Goal: Use online tool/utility: Utilize a website feature to perform a specific function

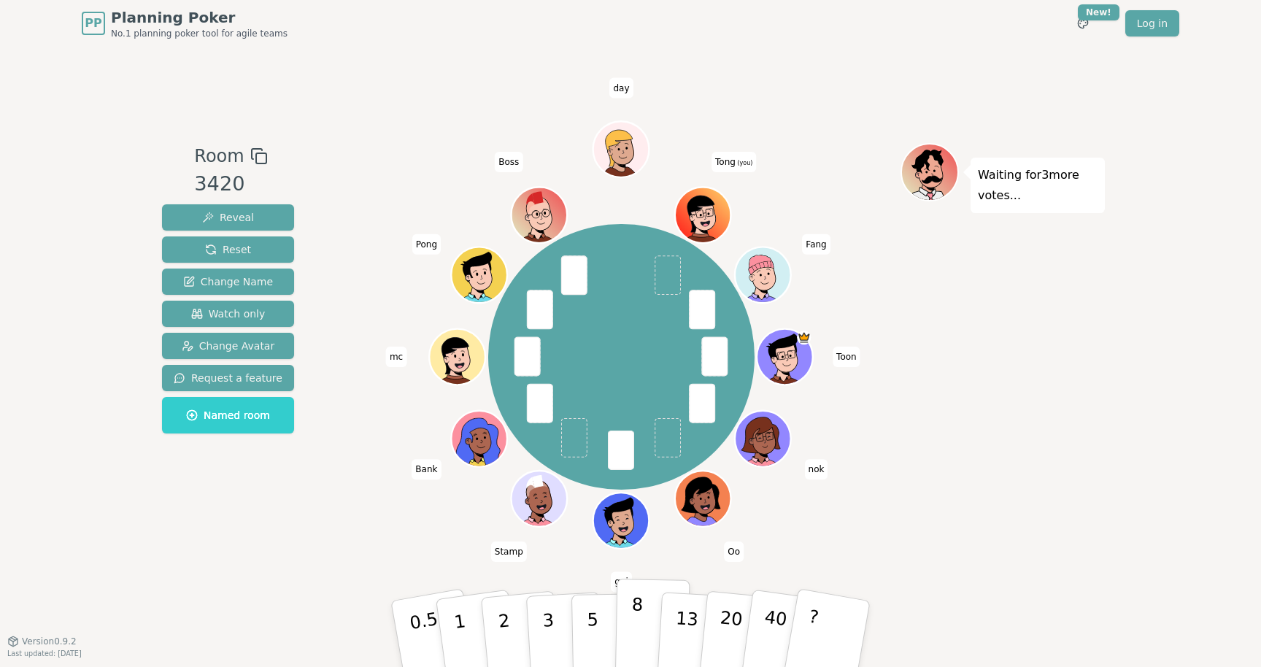
click at [643, 616] on button "8" at bounding box center [652, 634] width 75 height 111
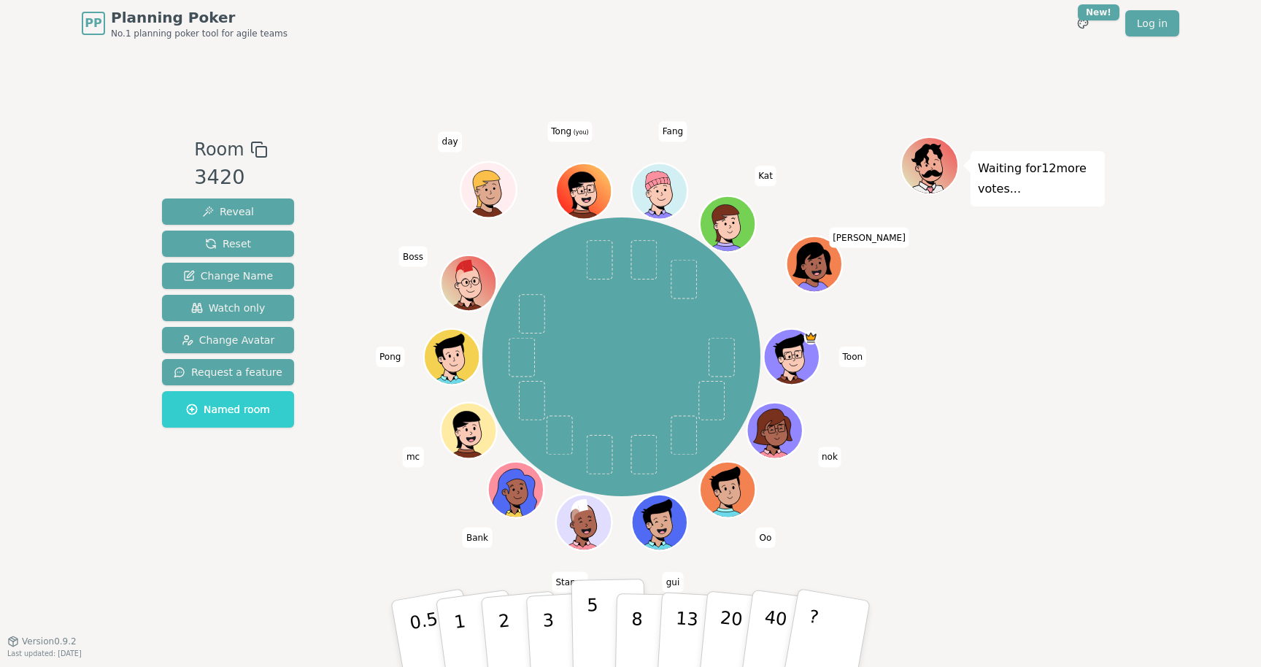
click at [592, 629] on p "5" at bounding box center [593, 634] width 12 height 79
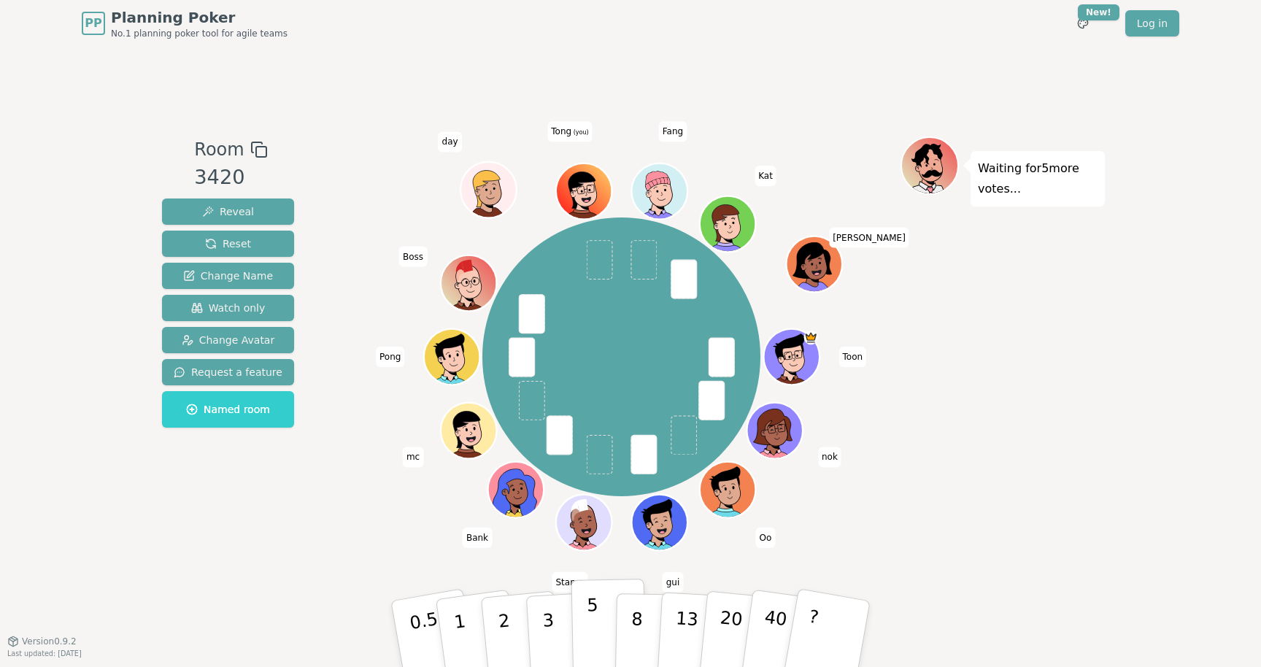
click at [593, 625] on p "5" at bounding box center [593, 634] width 12 height 79
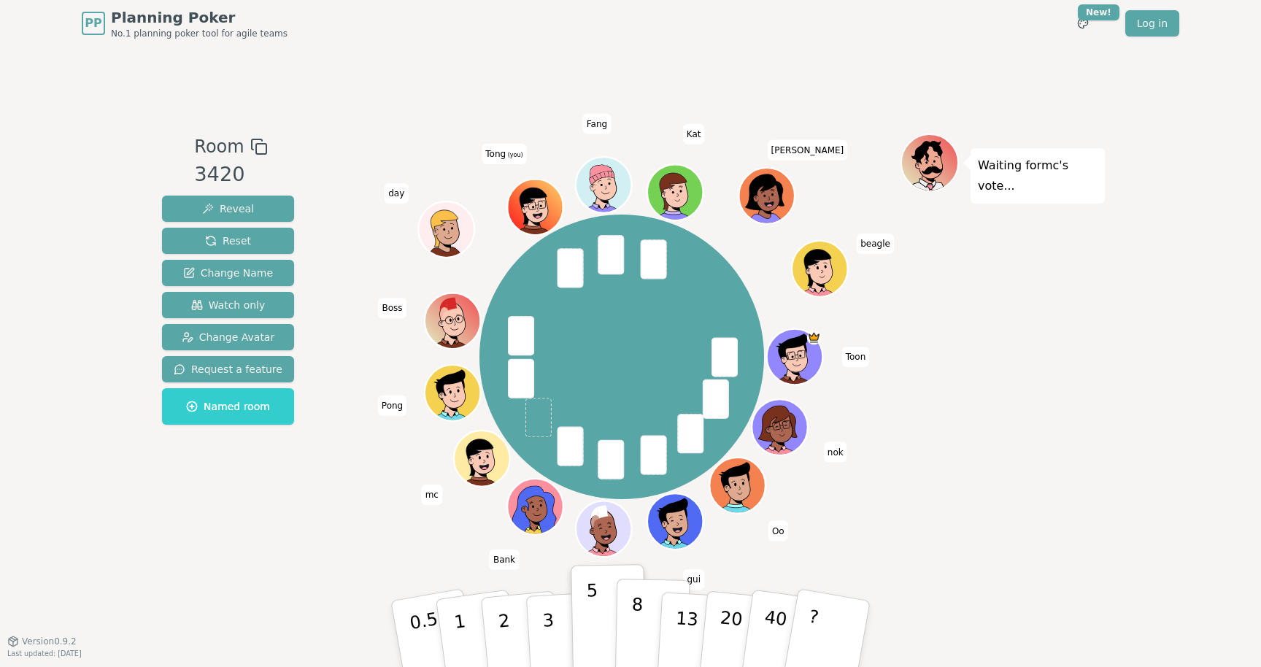
click at [640, 621] on p "8" at bounding box center [637, 633] width 12 height 79
click at [598, 607] on button "5" at bounding box center [609, 634] width 75 height 111
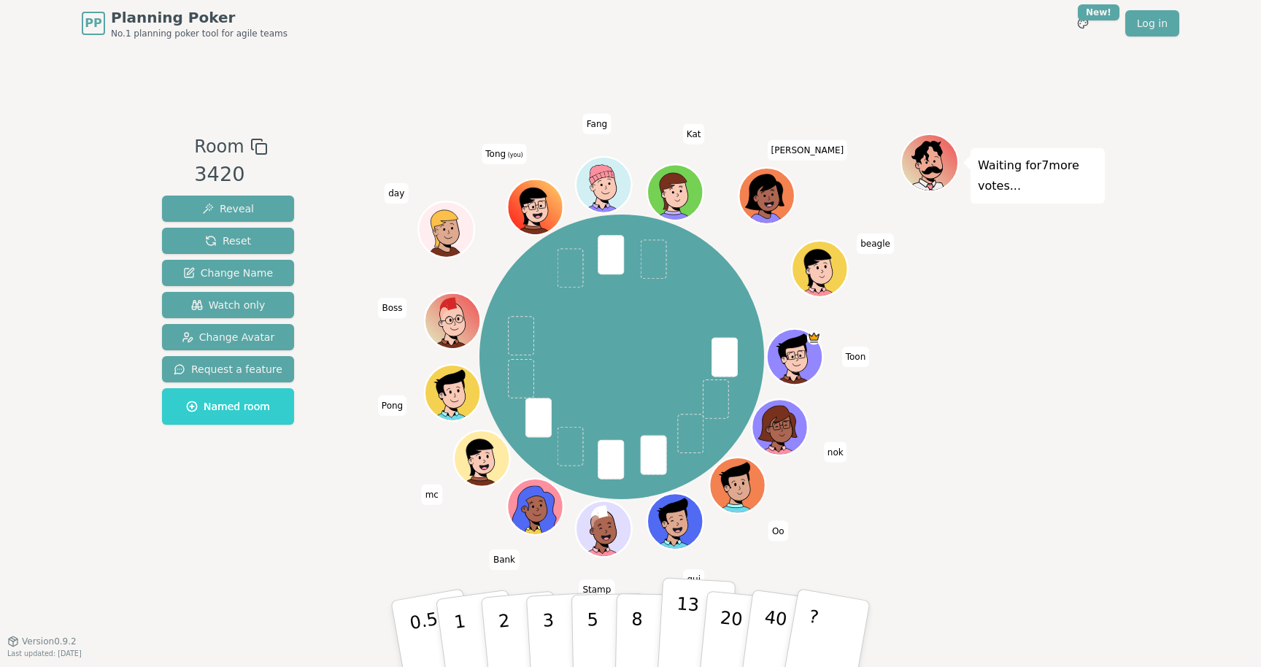
click at [669, 635] on button "13" at bounding box center [697, 634] width 80 height 114
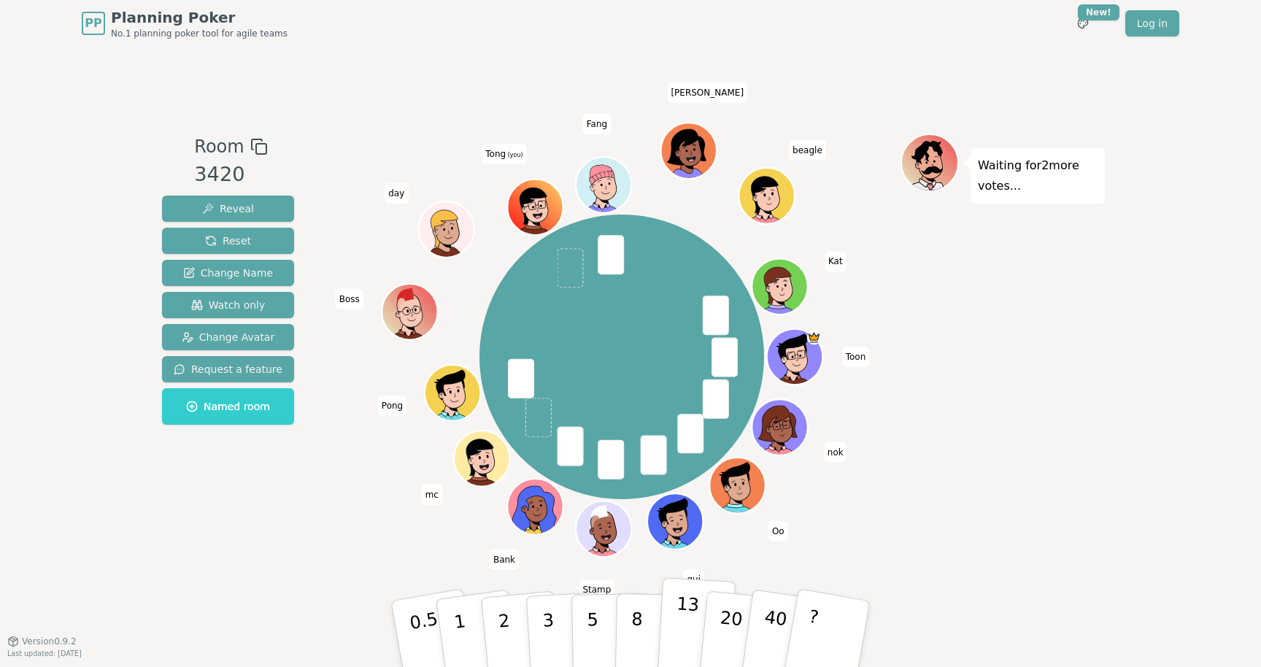
click at [685, 626] on p "13" at bounding box center [686, 633] width 27 height 80
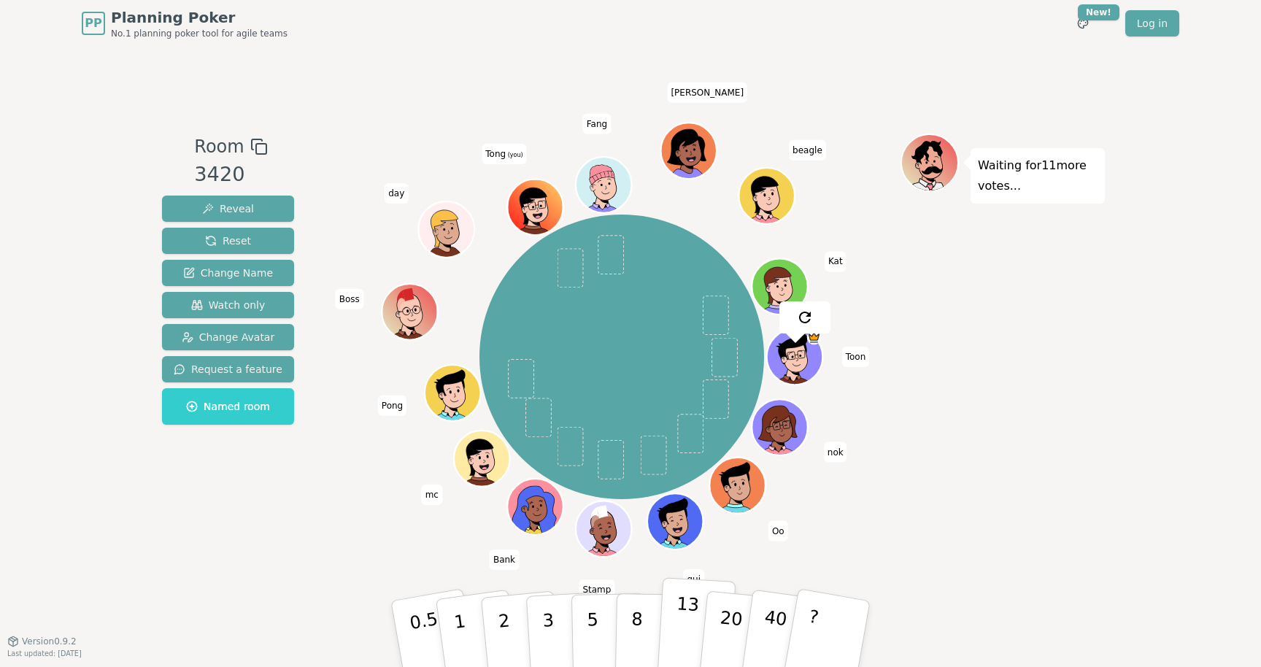
click at [672, 631] on button "13" at bounding box center [697, 634] width 80 height 114
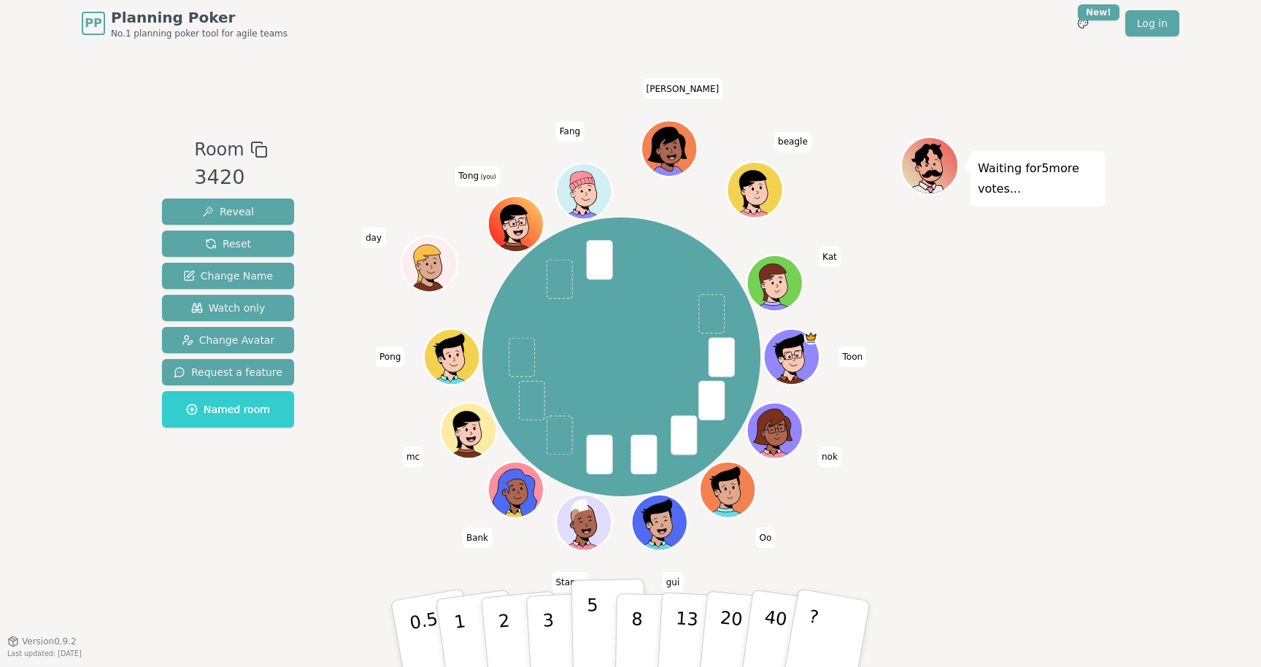
click at [604, 639] on button "5" at bounding box center [609, 634] width 75 height 111
click at [589, 650] on p "5" at bounding box center [593, 634] width 12 height 79
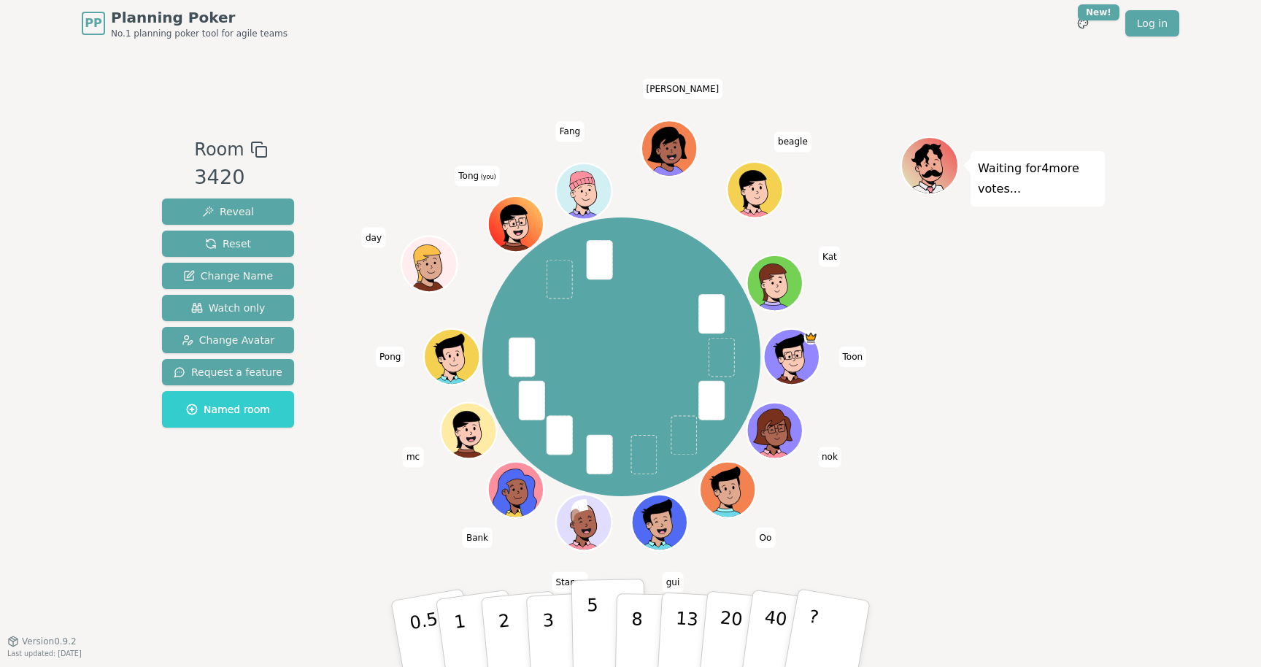
click at [599, 608] on button "5" at bounding box center [609, 634] width 75 height 111
